Goal: Information Seeking & Learning: Find specific fact

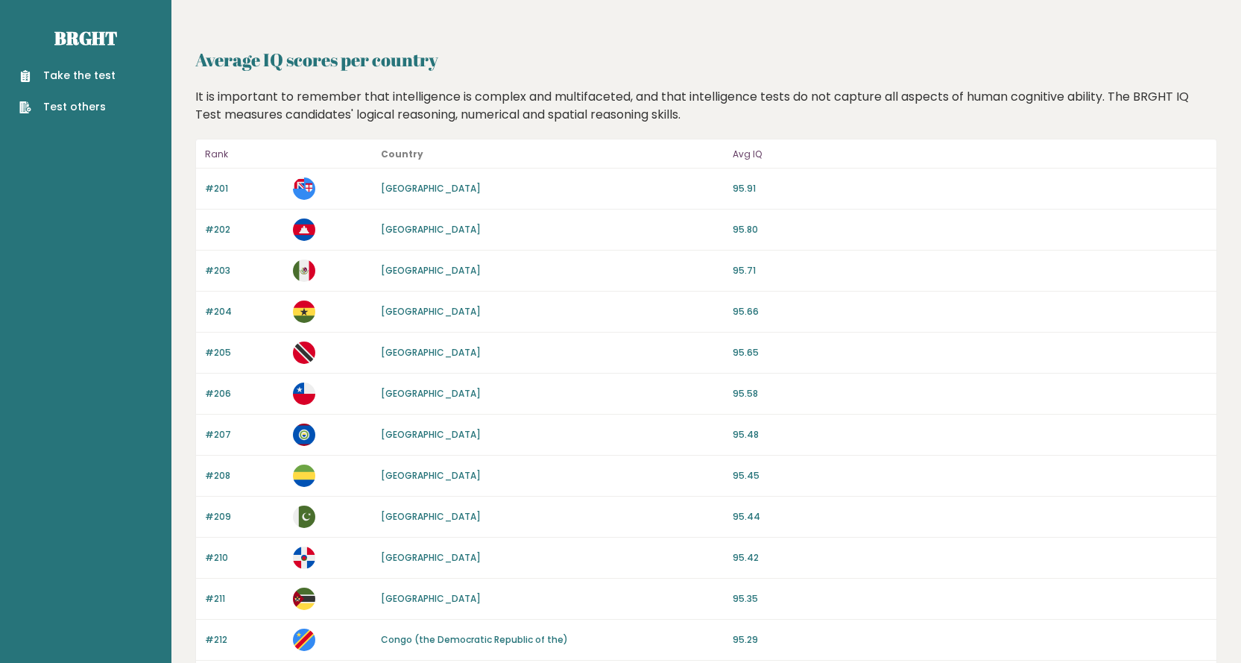
click at [743, 156] on p "Avg IQ" at bounding box center [970, 154] width 475 height 18
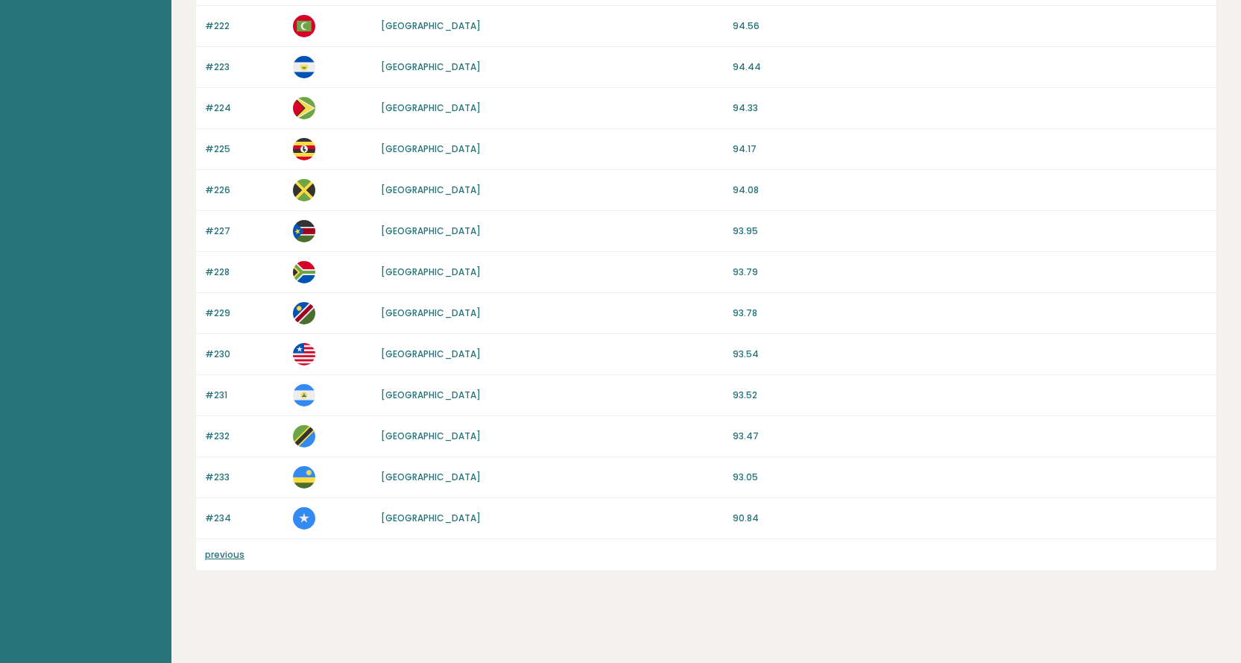
scroll to position [1027, 0]
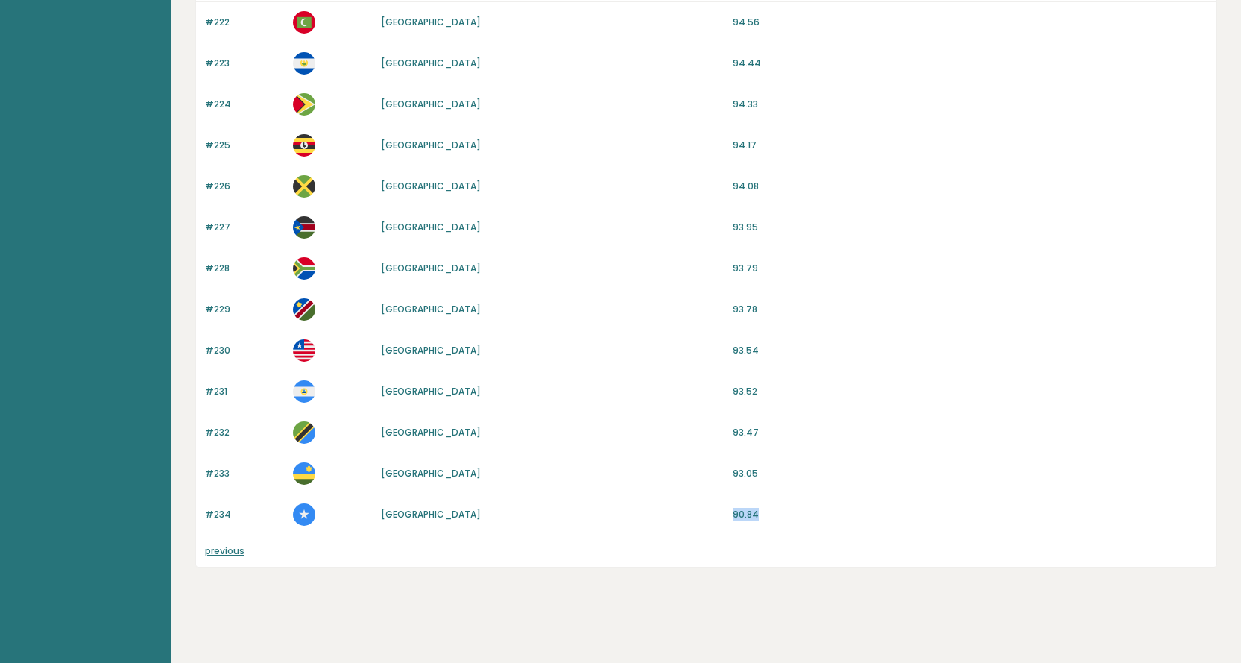
drag, startPoint x: 733, startPoint y: 514, endPoint x: 763, endPoint y: 515, distance: 29.8
click at [763, 515] on p "90.84" at bounding box center [970, 514] width 475 height 13
click at [230, 548] on link "previous" at bounding box center [225, 550] width 40 height 13
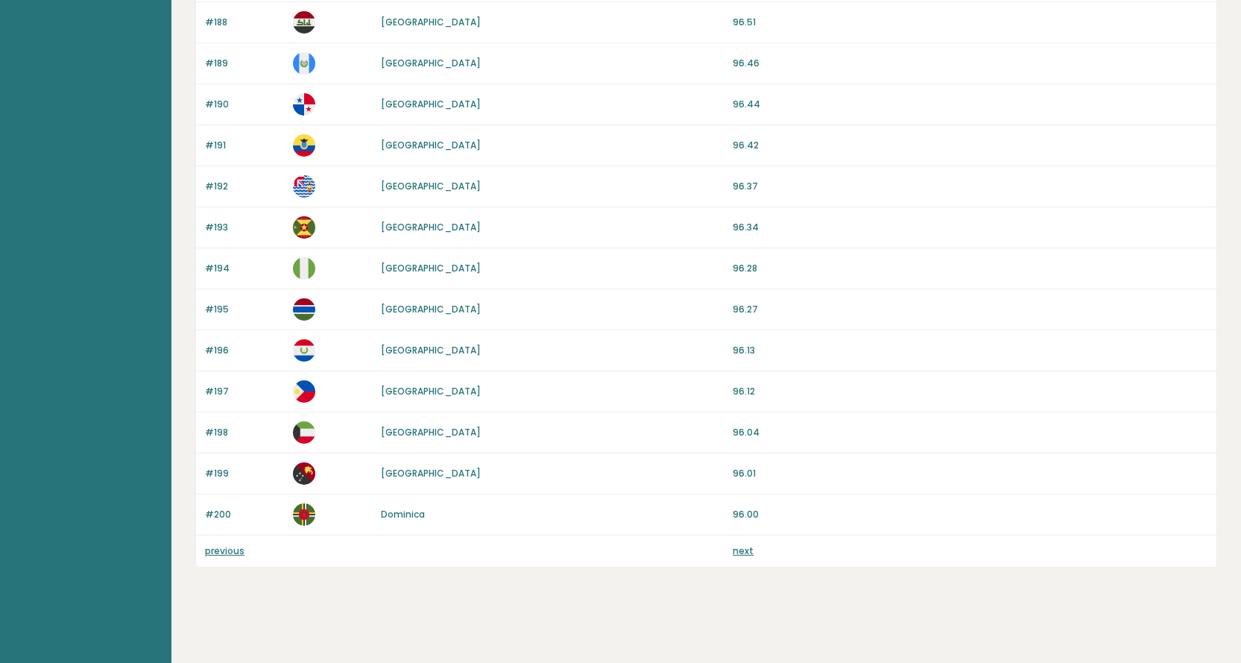
click at [233, 550] on link "previous" at bounding box center [225, 550] width 40 height 13
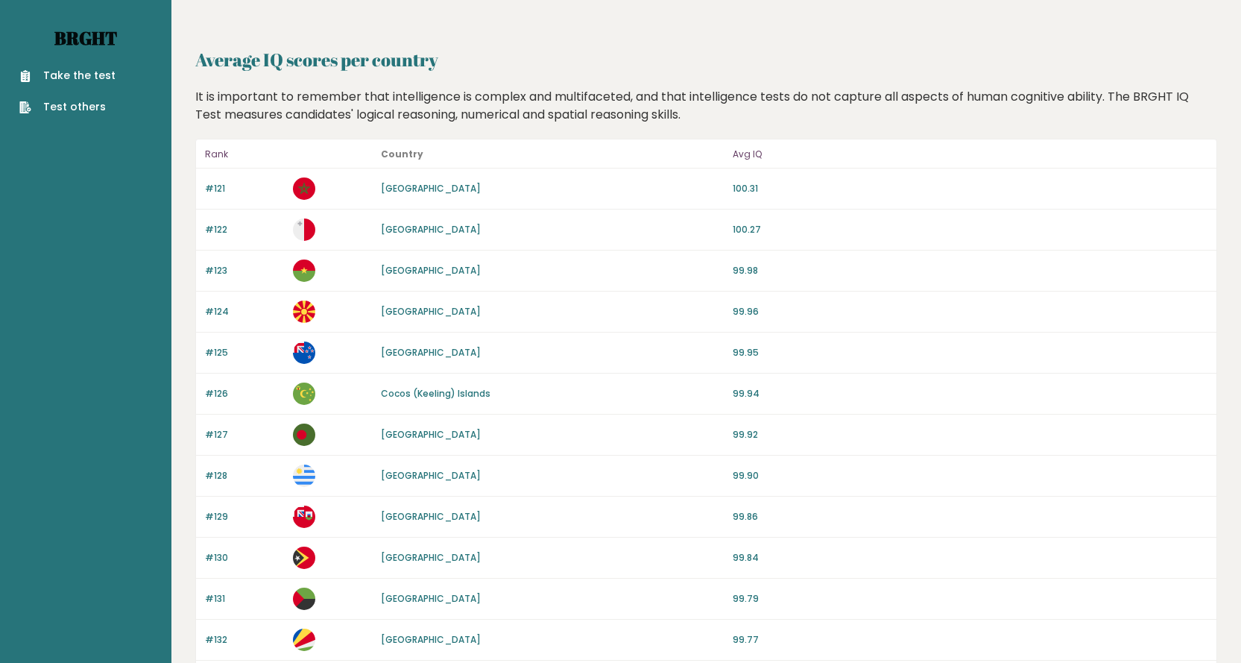
click at [86, 33] on link "Brght" at bounding box center [85, 38] width 63 height 24
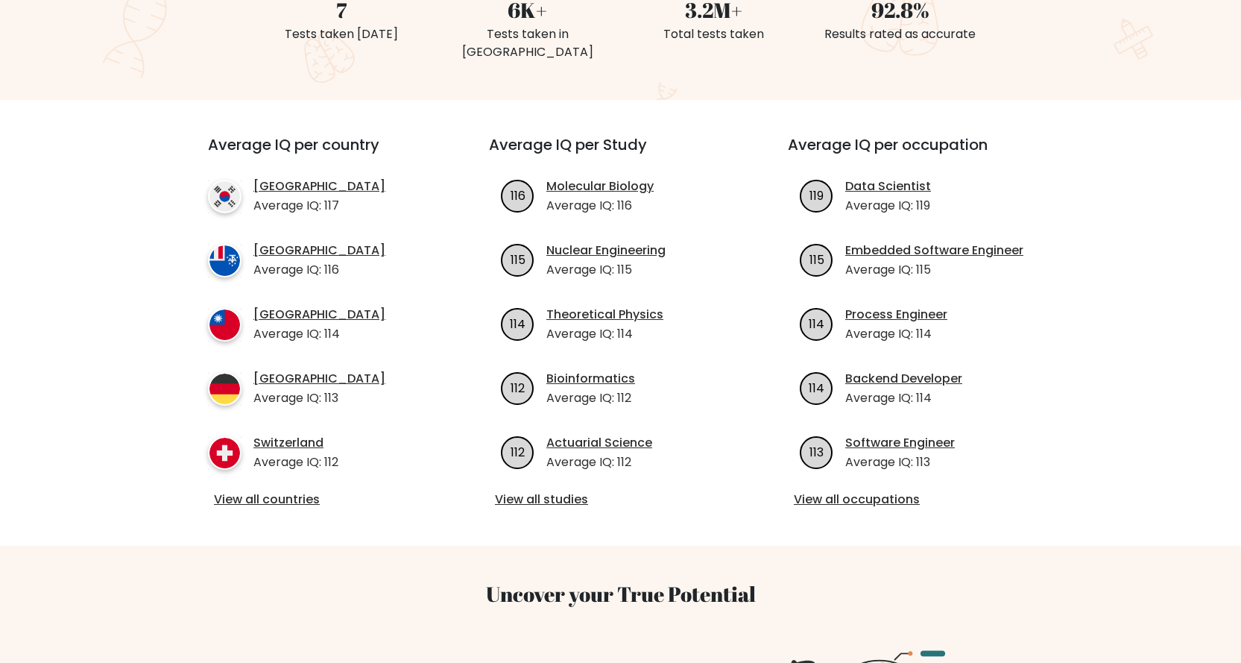
scroll to position [447, 0]
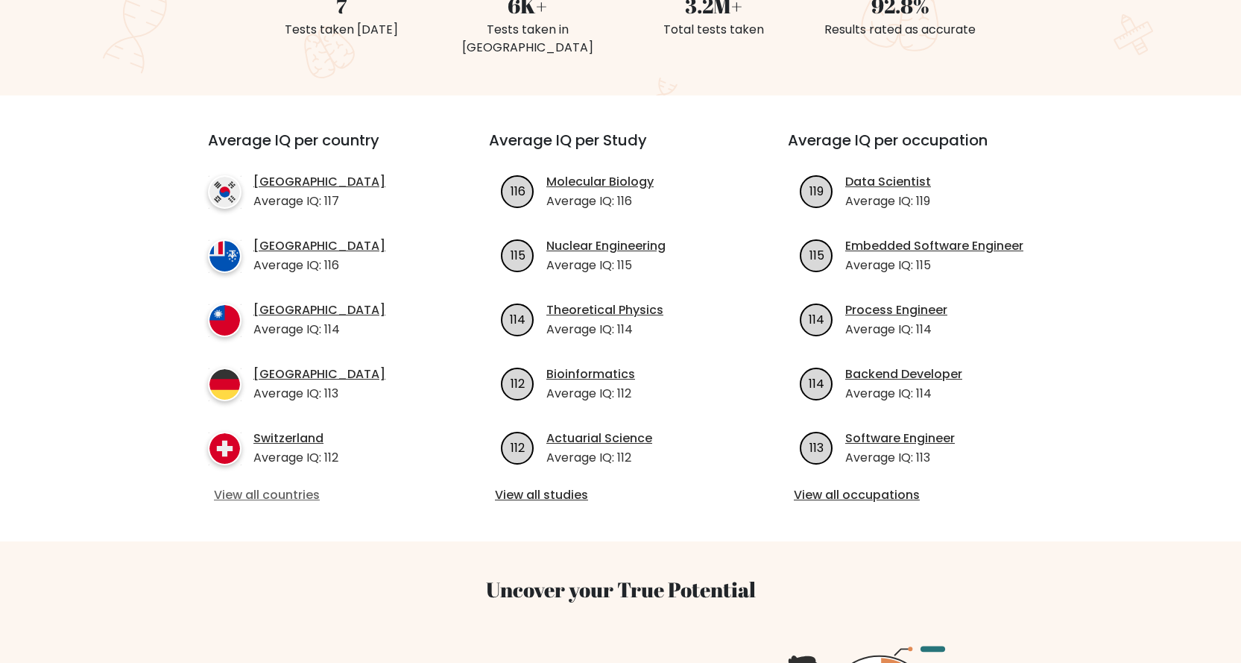
click at [288, 486] on link "View all countries" at bounding box center [321, 495] width 215 height 18
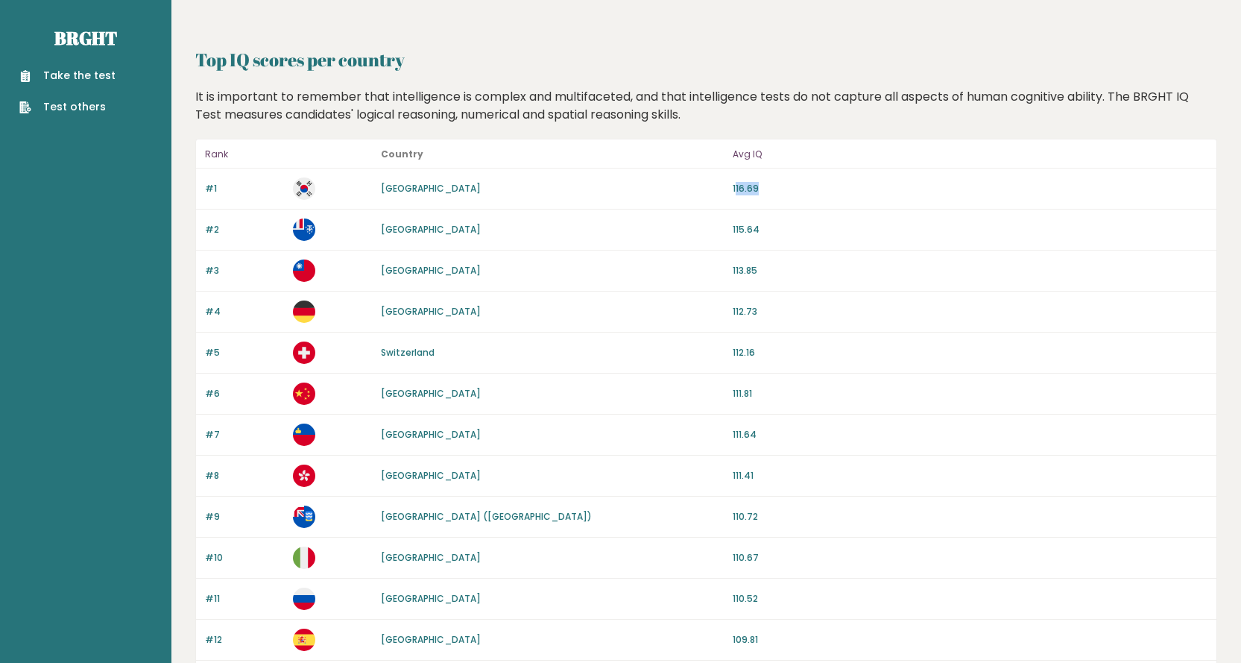
drag, startPoint x: 736, startPoint y: 187, endPoint x: 763, endPoint y: 185, distance: 26.9
click at [763, 185] on p "116.69" at bounding box center [970, 188] width 475 height 13
drag, startPoint x: 753, startPoint y: 186, endPoint x: 729, endPoint y: 187, distance: 23.9
click at [729, 187] on div "#1 South Korea 116.69" at bounding box center [706, 188] width 1020 height 41
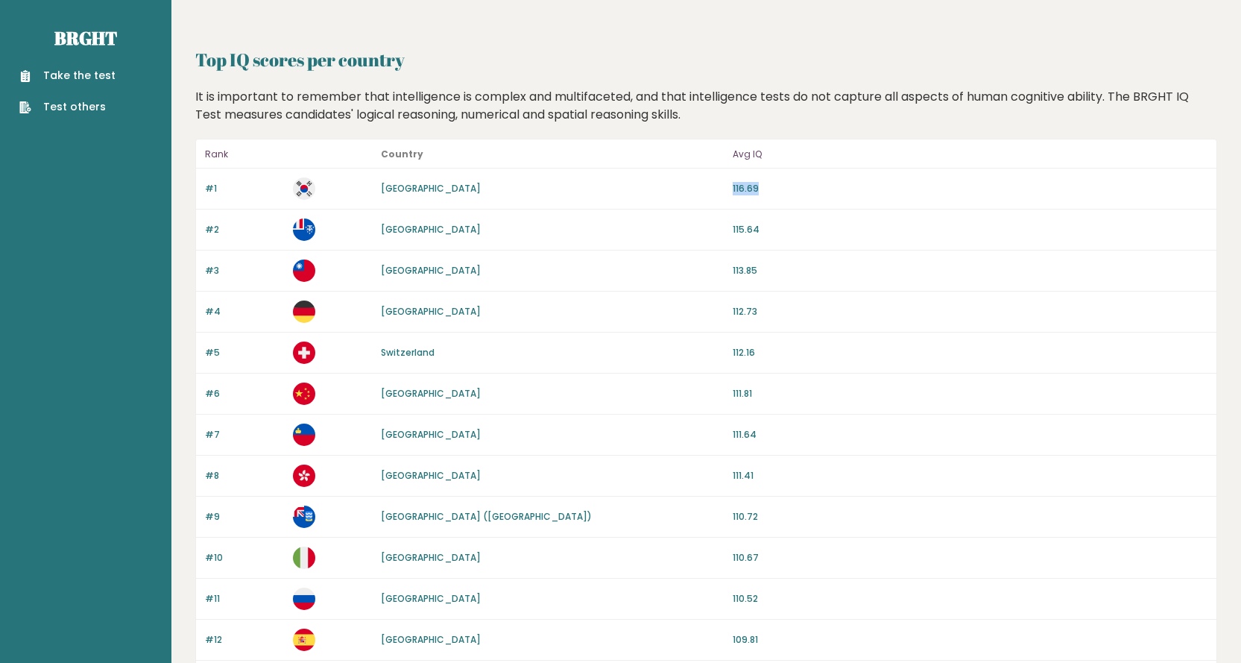
click at [729, 187] on div "#1 South Korea 116.69" at bounding box center [706, 188] width 1020 height 41
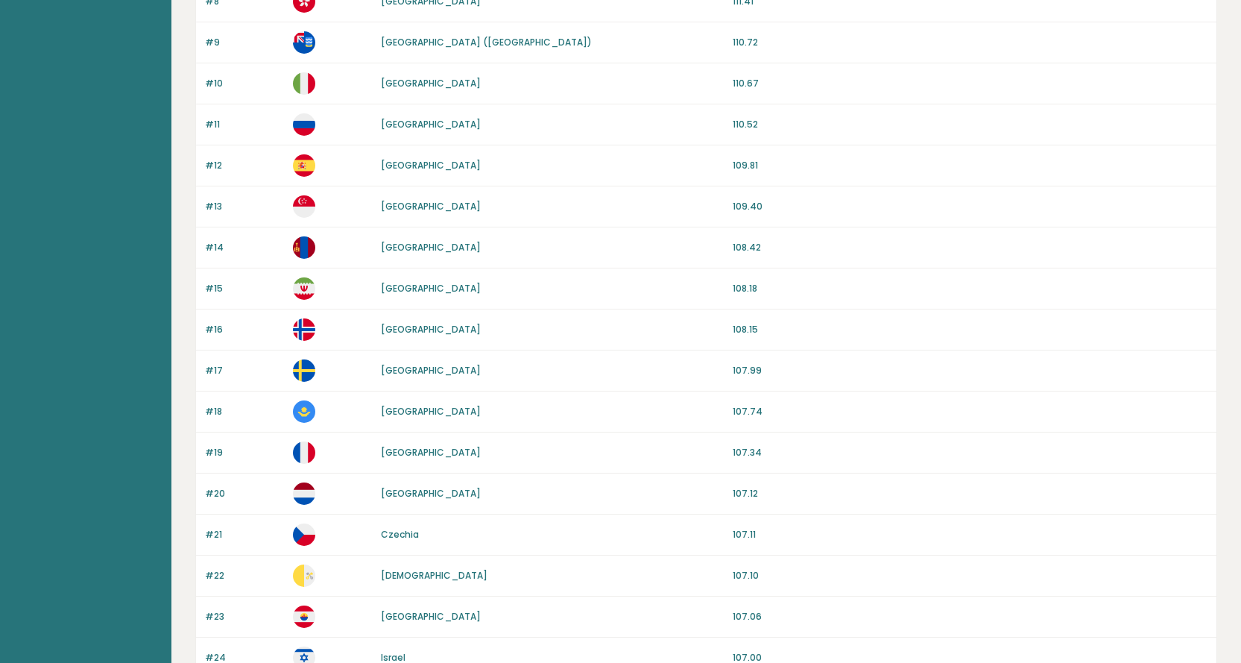
scroll to position [522, 0]
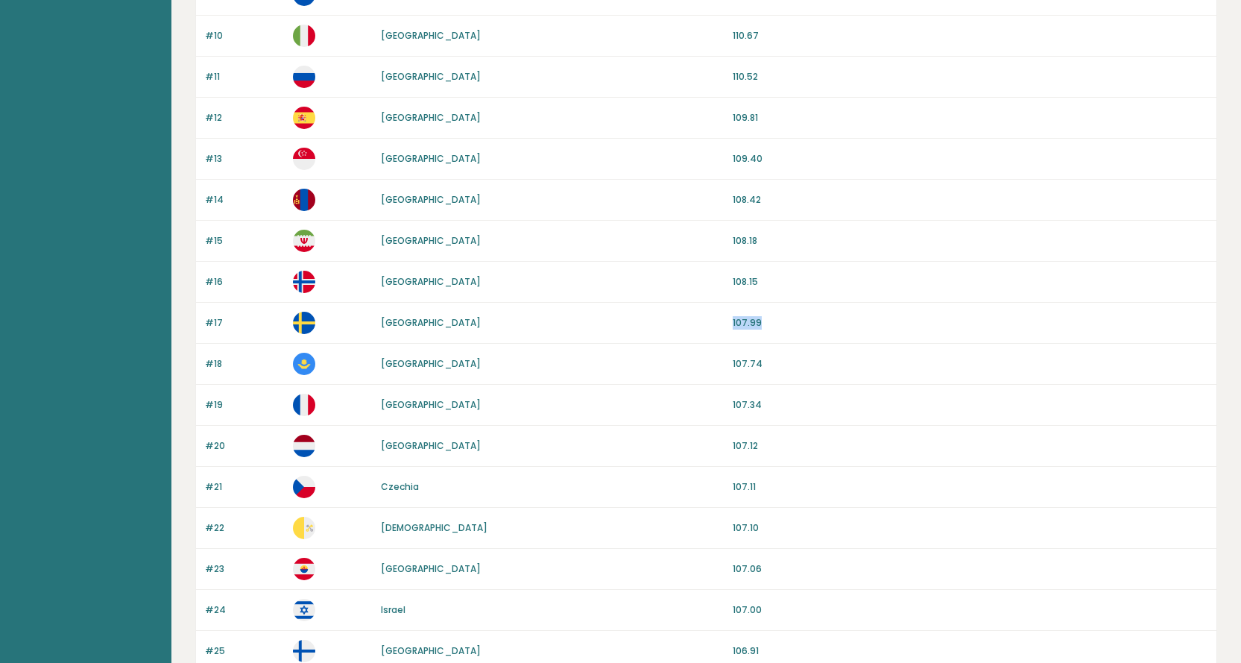
drag, startPoint x: 759, startPoint y: 320, endPoint x: 732, endPoint y: 323, distance: 27.7
click at [732, 323] on div "#17 Sweden 107.99" at bounding box center [706, 323] width 1020 height 41
click at [506, 320] on div "Sweden" at bounding box center [552, 322] width 343 height 13
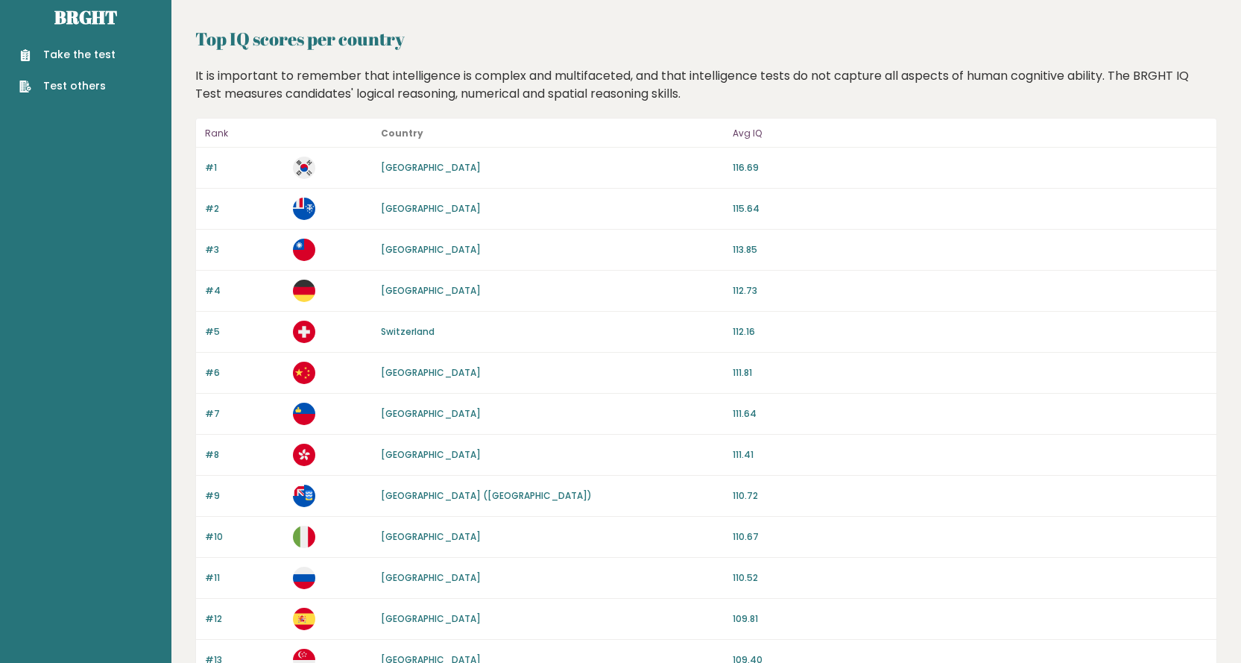
scroll to position [0, 0]
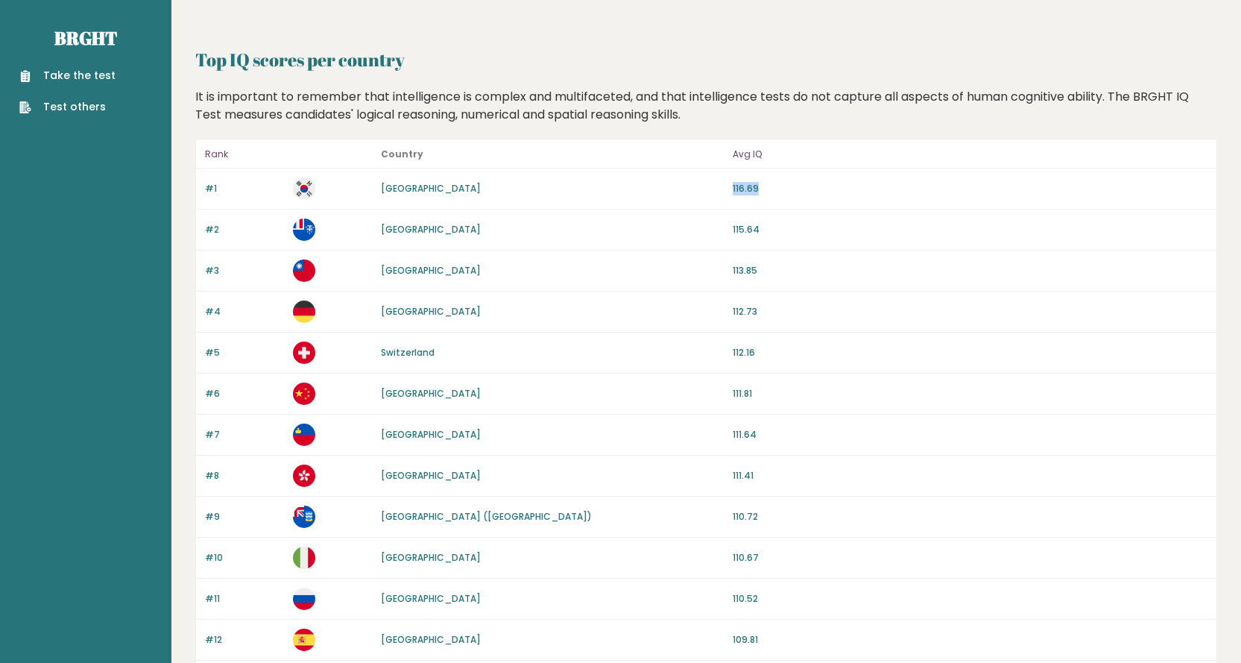
drag, startPoint x: 757, startPoint y: 189, endPoint x: 633, endPoint y: 189, distance: 123.7
click at [633, 189] on div "#1 South Korea 116.69" at bounding box center [706, 188] width 1020 height 41
click at [633, 188] on div "South Korea" at bounding box center [552, 188] width 343 height 13
drag, startPoint x: 440, startPoint y: 186, endPoint x: 339, endPoint y: 192, distance: 101.5
click at [339, 192] on div "#1 South Korea 116.69" at bounding box center [706, 188] width 1020 height 41
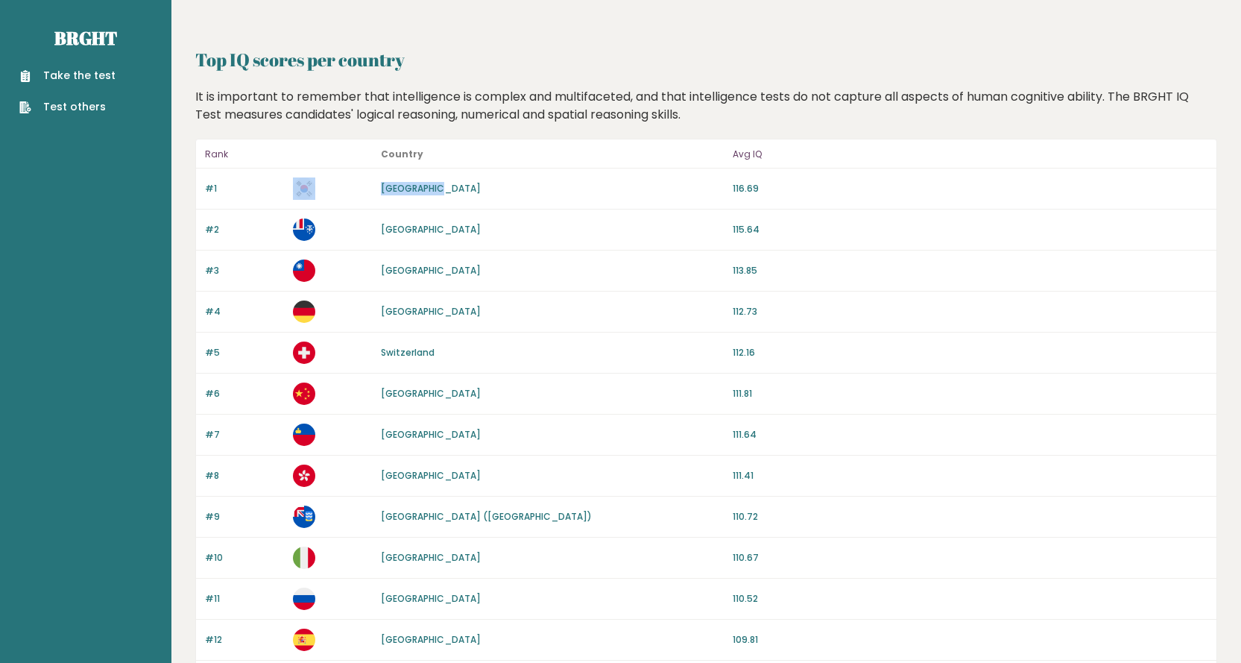
click at [339, 192] on p at bounding box center [332, 188] width 79 height 22
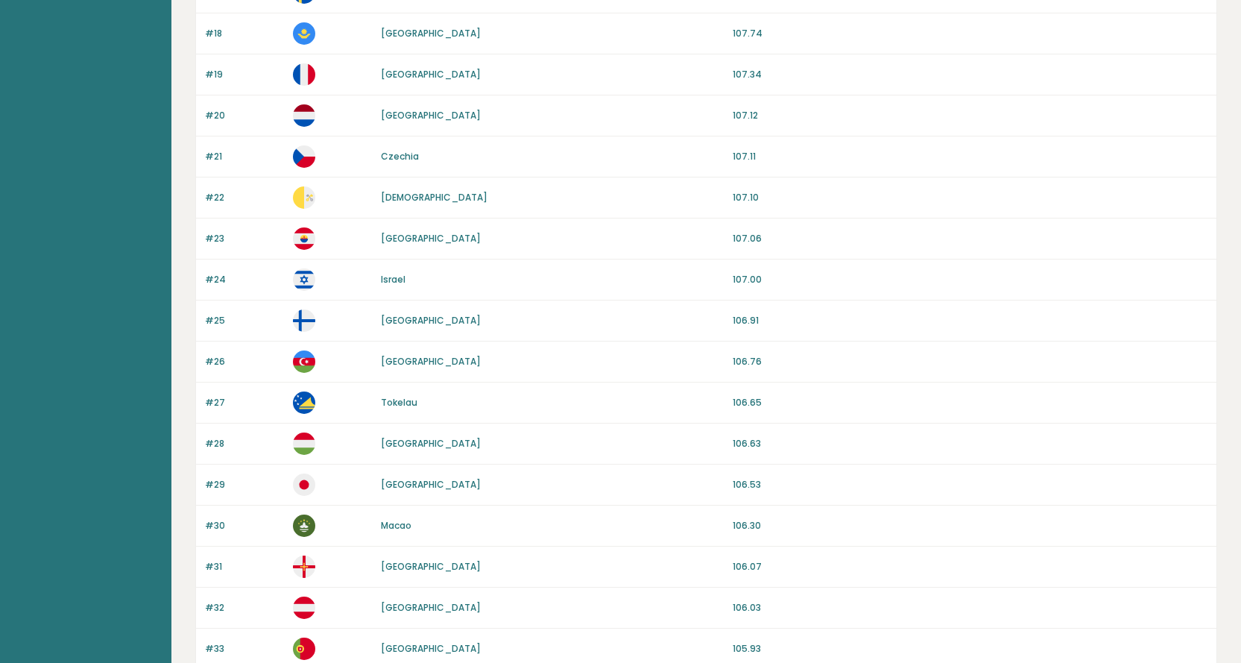
scroll to position [894, 0]
